Goal: Navigation & Orientation: Find specific page/section

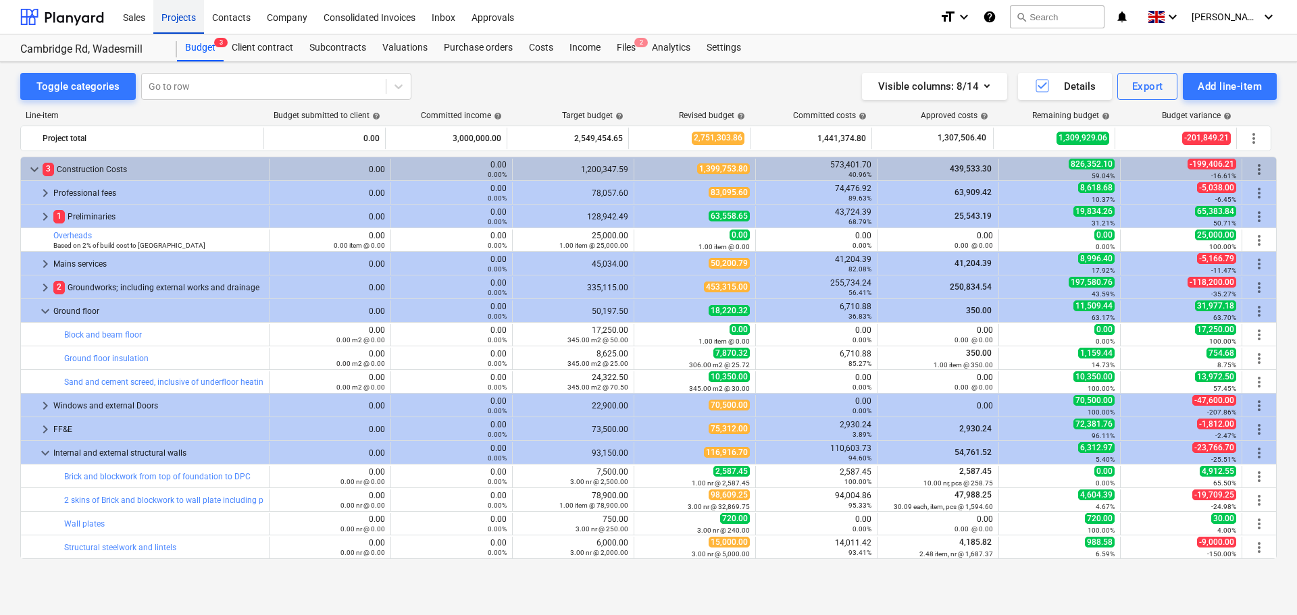
click at [190, 22] on div "Projects" at bounding box center [178, 16] width 51 height 34
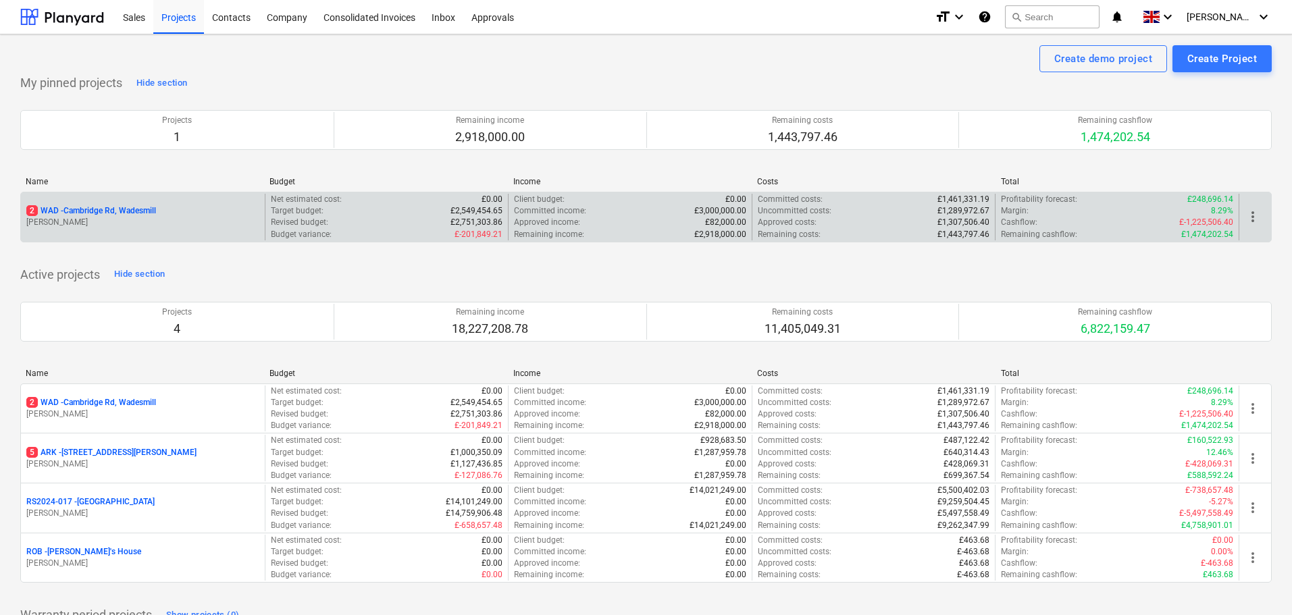
click at [100, 210] on p "2 WAD - Cambridge Rd, Wadesmill" at bounding box center [91, 210] width 130 height 11
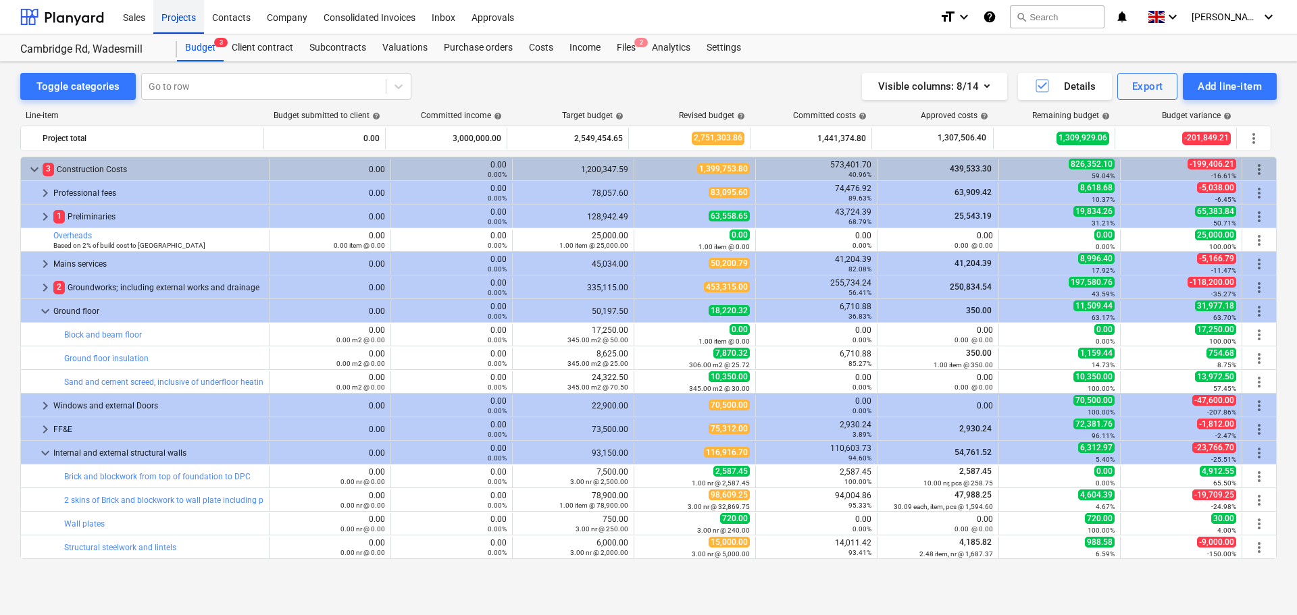
click at [183, 19] on div "Projects" at bounding box center [178, 16] width 51 height 34
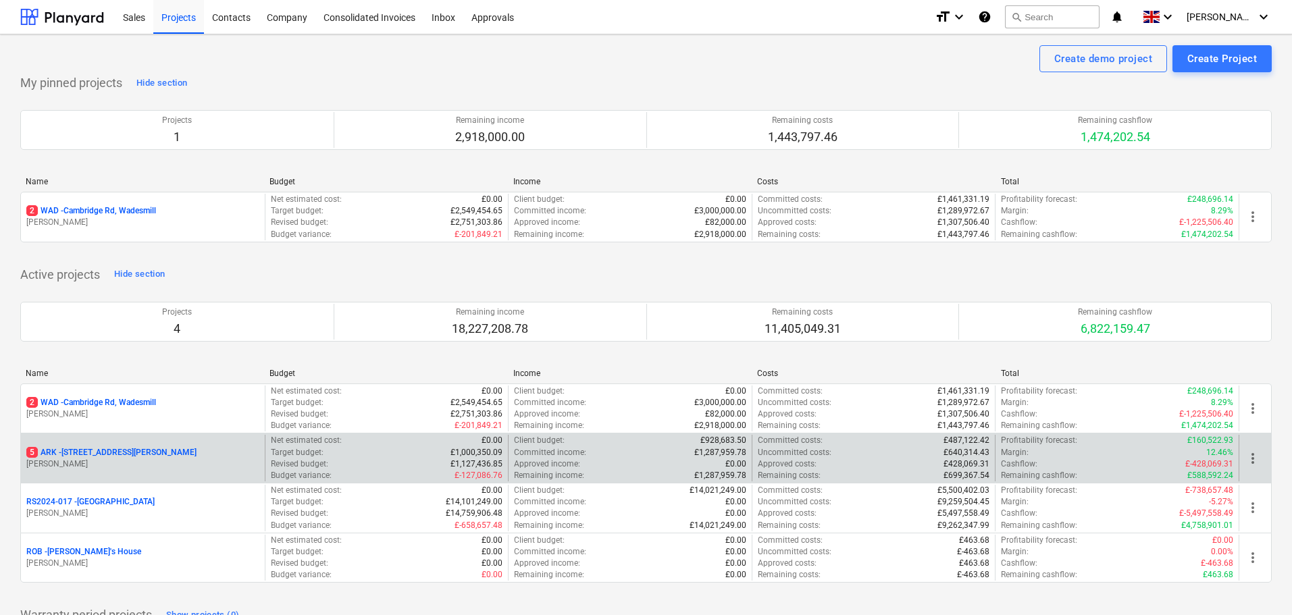
click at [80, 455] on p "5 ARK - 2 Galley [PERSON_NAME]" at bounding box center [111, 452] width 170 height 11
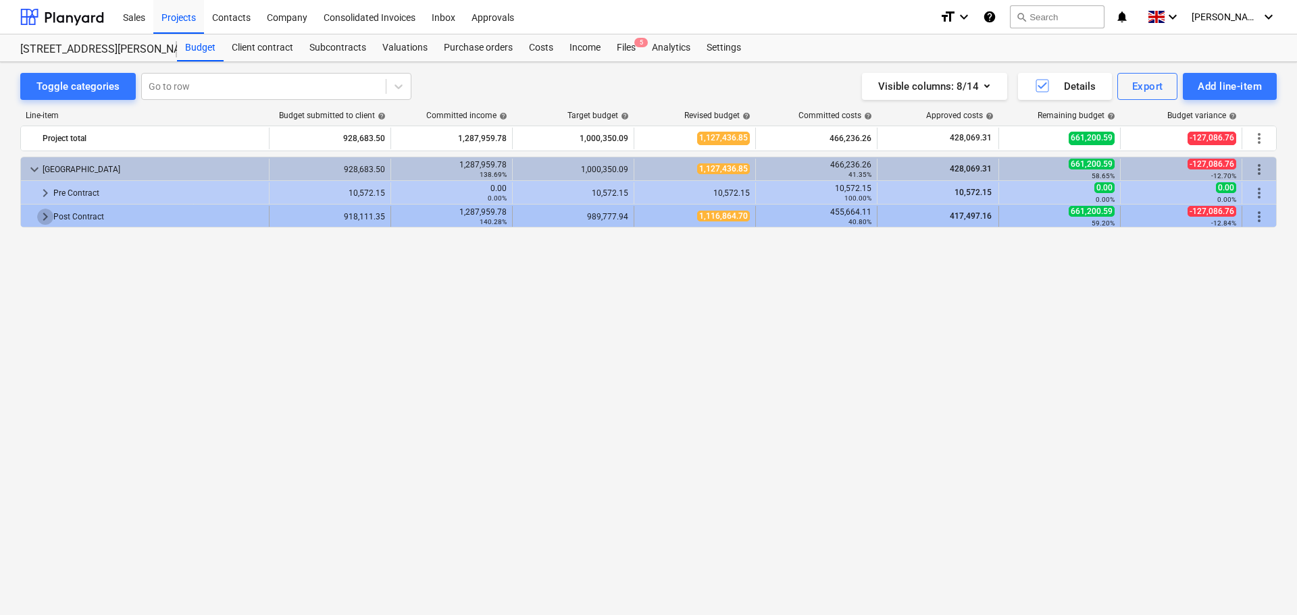
click at [43, 216] on span "keyboard_arrow_right" at bounding box center [45, 217] width 16 height 16
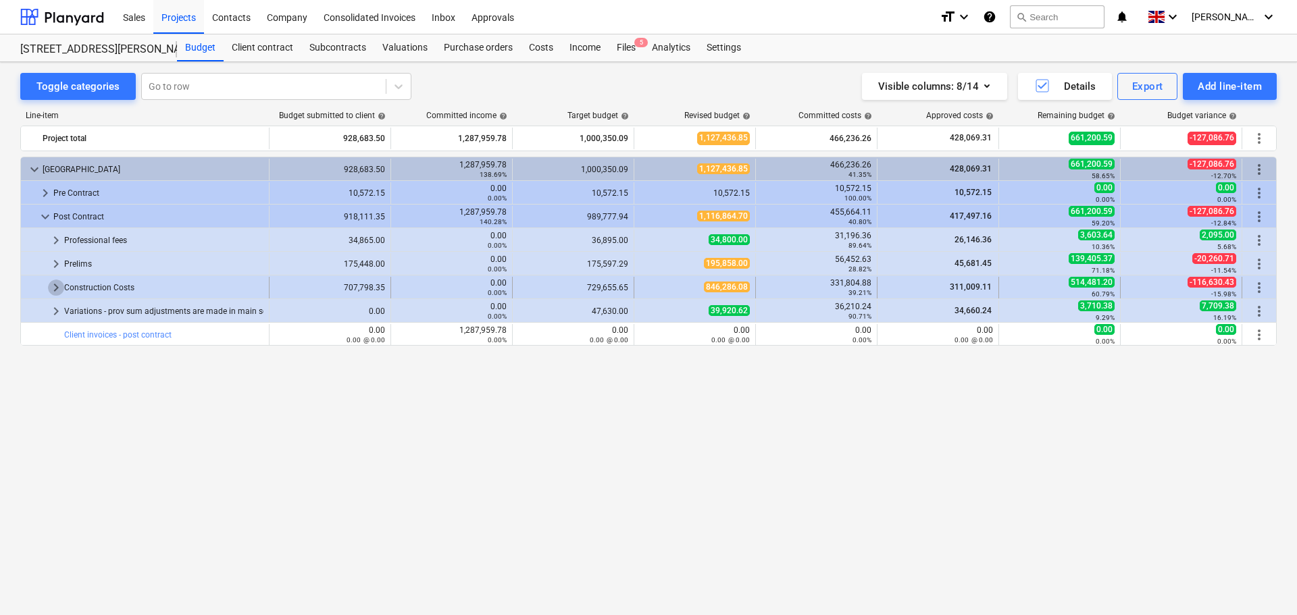
click at [51, 284] on span "keyboard_arrow_right" at bounding box center [56, 288] width 16 height 16
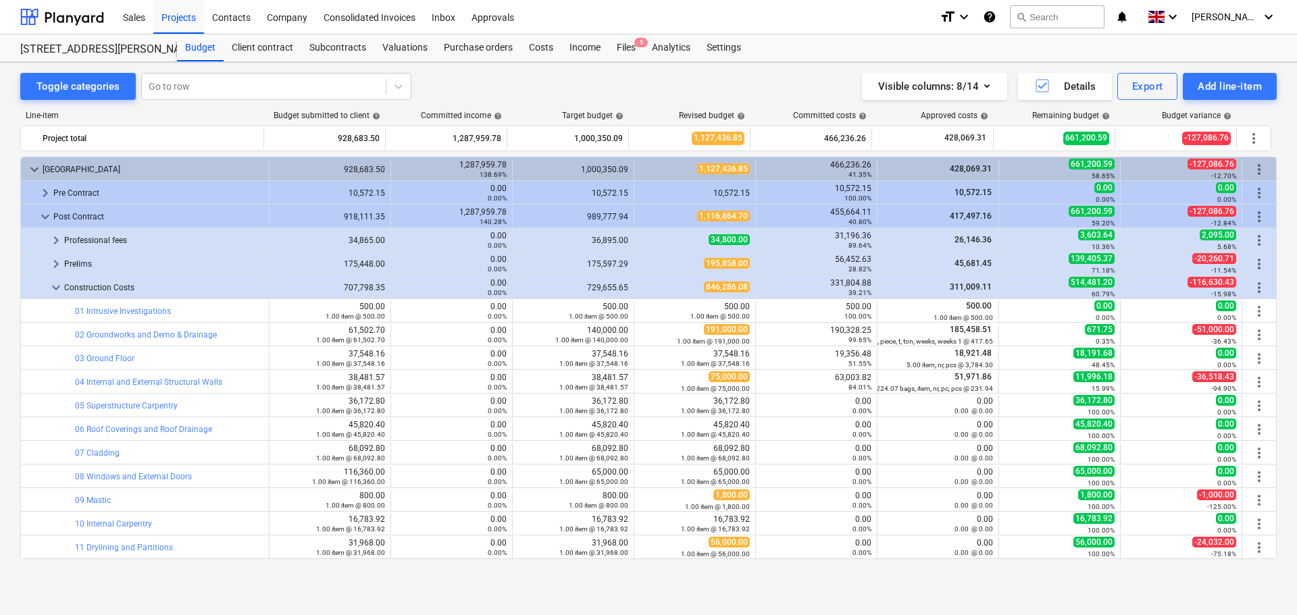
click at [778, 592] on div "Toggle categories Go to row Visible columns : 8/14 Details Export Add line-item…" at bounding box center [648, 338] width 1297 height 553
